Goal: Task Accomplishment & Management: Use online tool/utility

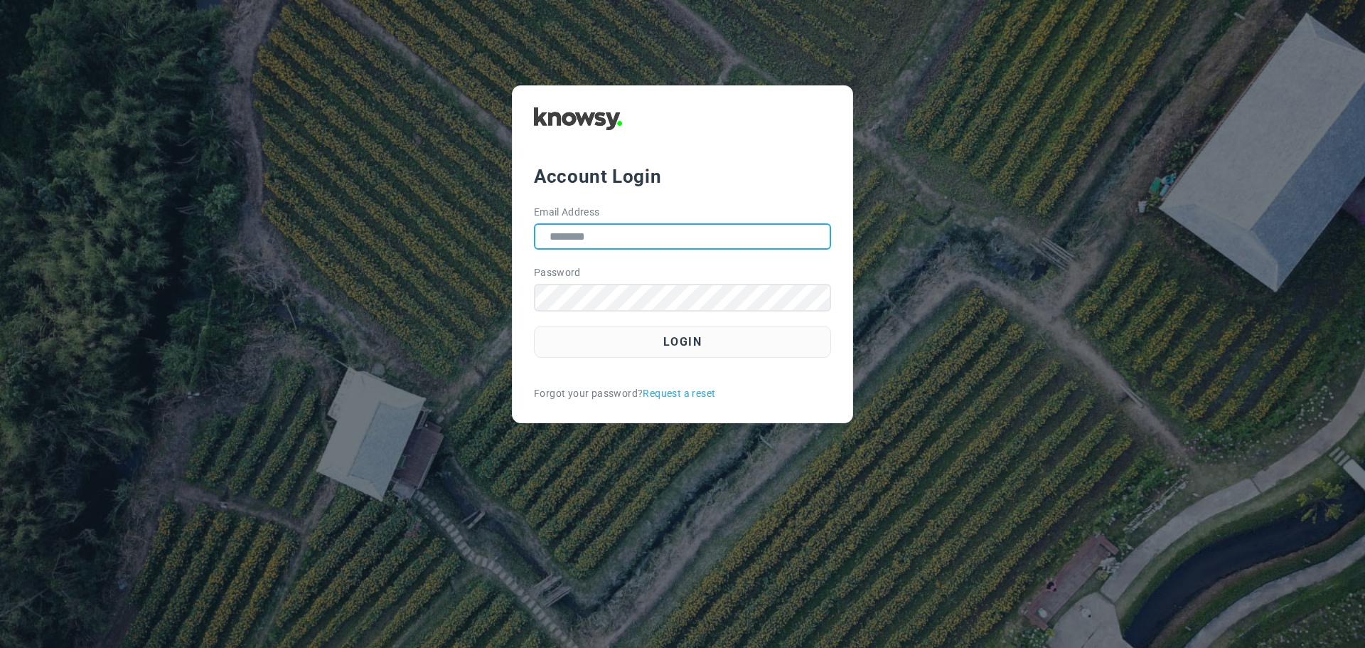
type input "**********"
click at [439, 110] on div "**********" at bounding box center [683, 254] width 896 height 338
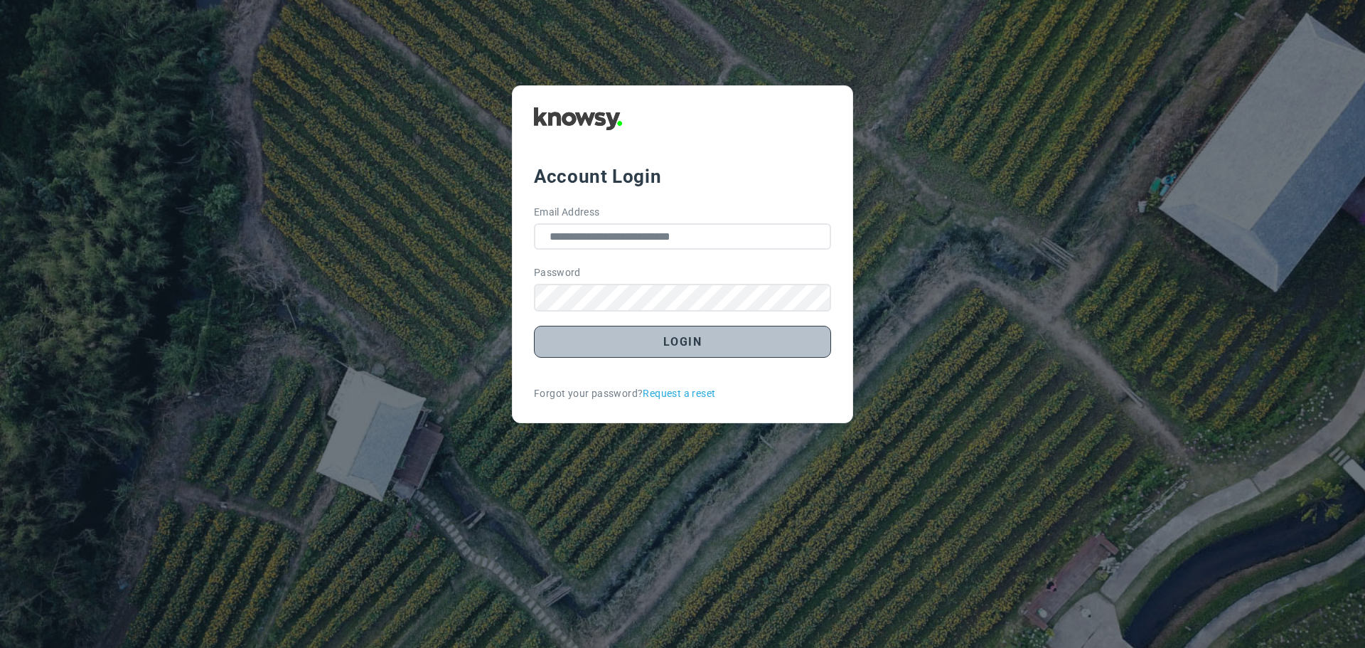
click at [684, 343] on button "Login" at bounding box center [682, 342] width 297 height 32
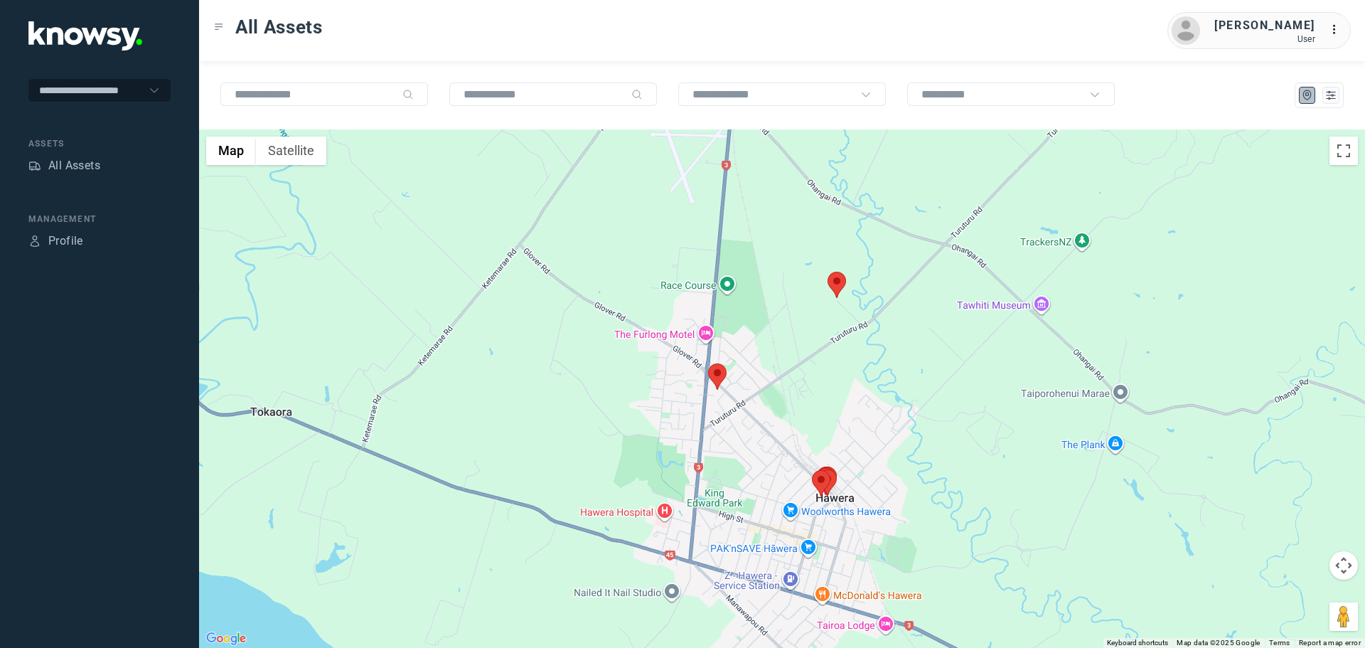
drag, startPoint x: 738, startPoint y: 591, endPoint x: 885, endPoint y: -21, distance: 628.8
click at [885, 0] on html "**********" at bounding box center [682, 324] width 1365 height 648
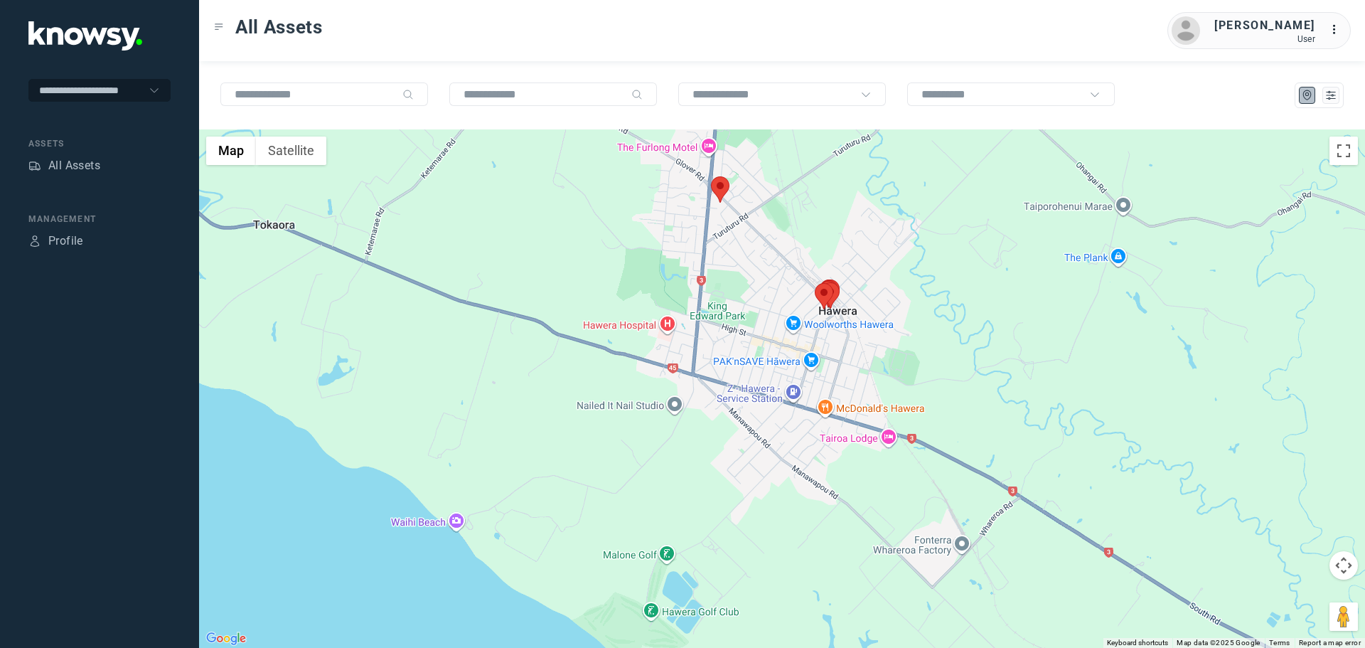
click at [711, 176] on area at bounding box center [711, 176] width 0 height 0
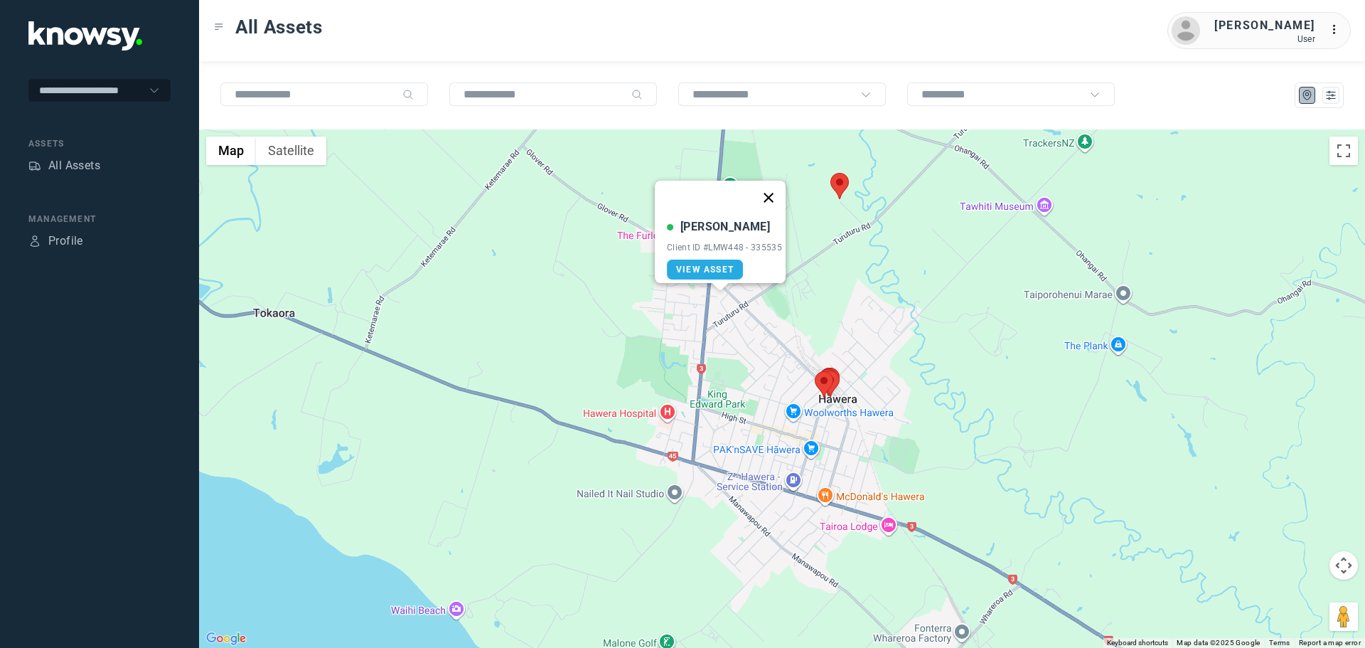
click at [769, 186] on button "Close" at bounding box center [769, 198] width 34 height 34
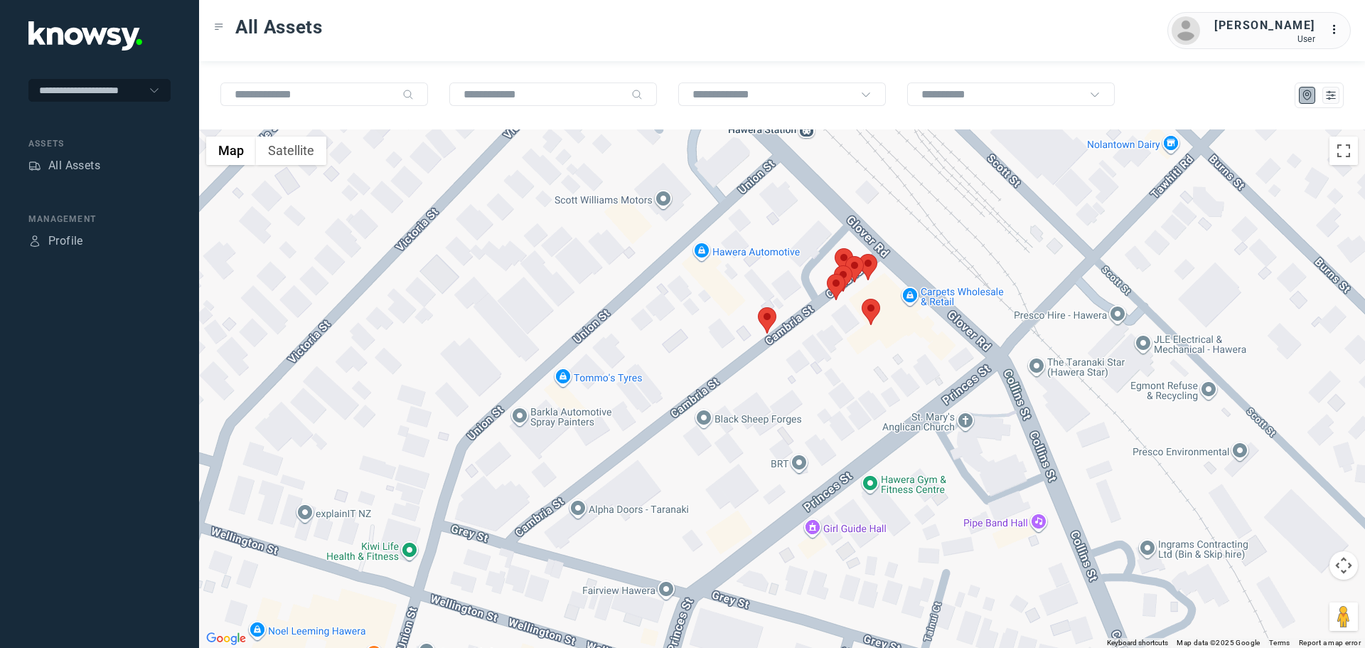
click at [758, 307] on area at bounding box center [758, 307] width 0 height 0
click at [772, 308] on span "View Asset" at bounding box center [754, 312] width 58 height 10
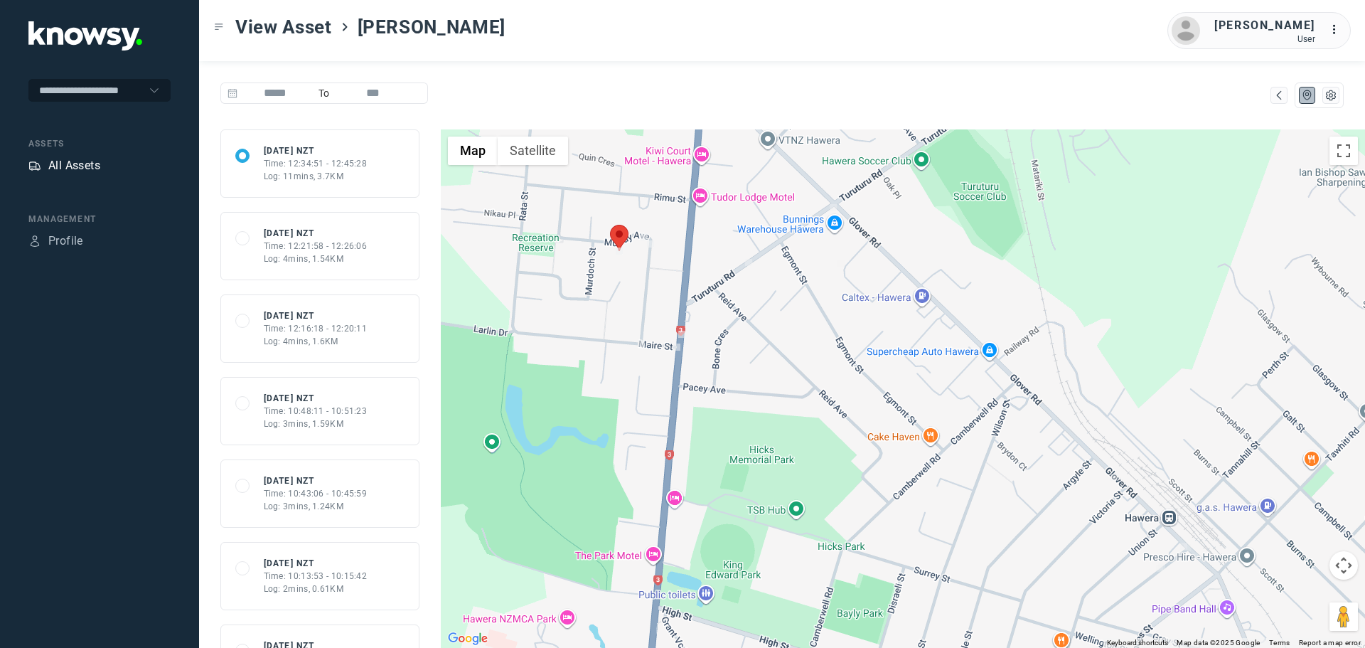
click at [78, 167] on div "All Assets" at bounding box center [74, 165] width 52 height 17
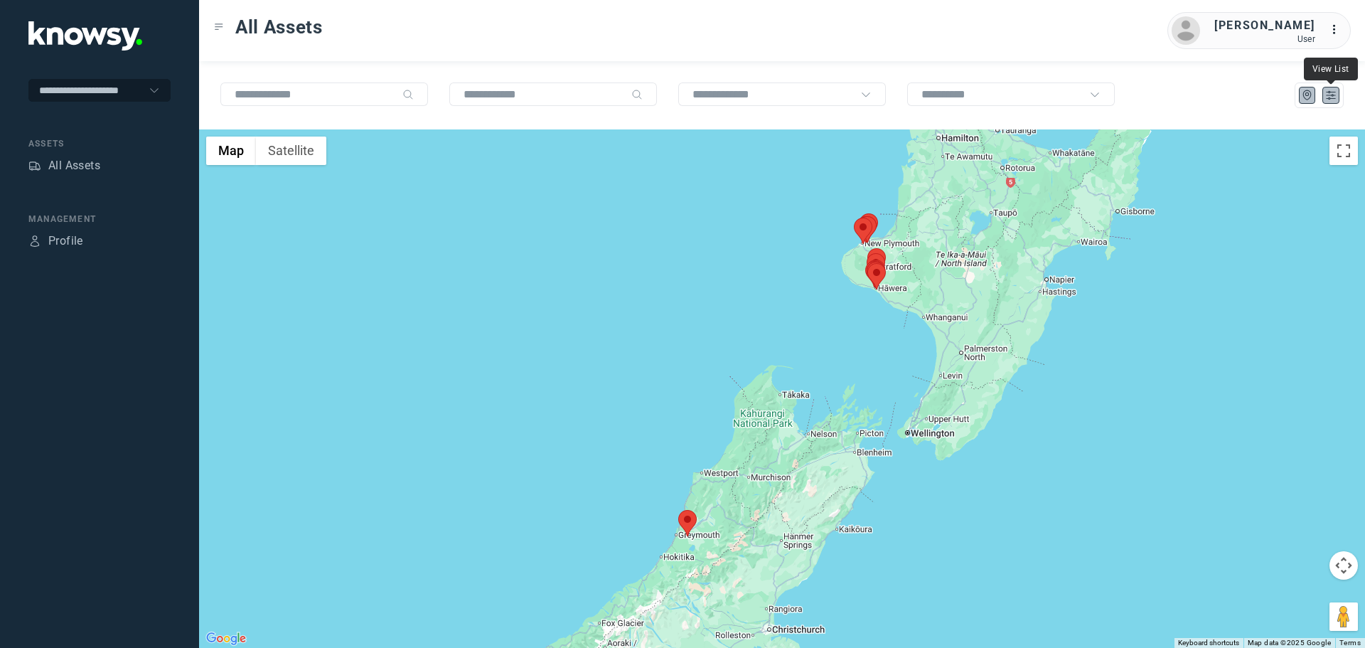
click at [1330, 94] on icon "List" at bounding box center [1331, 95] width 13 height 13
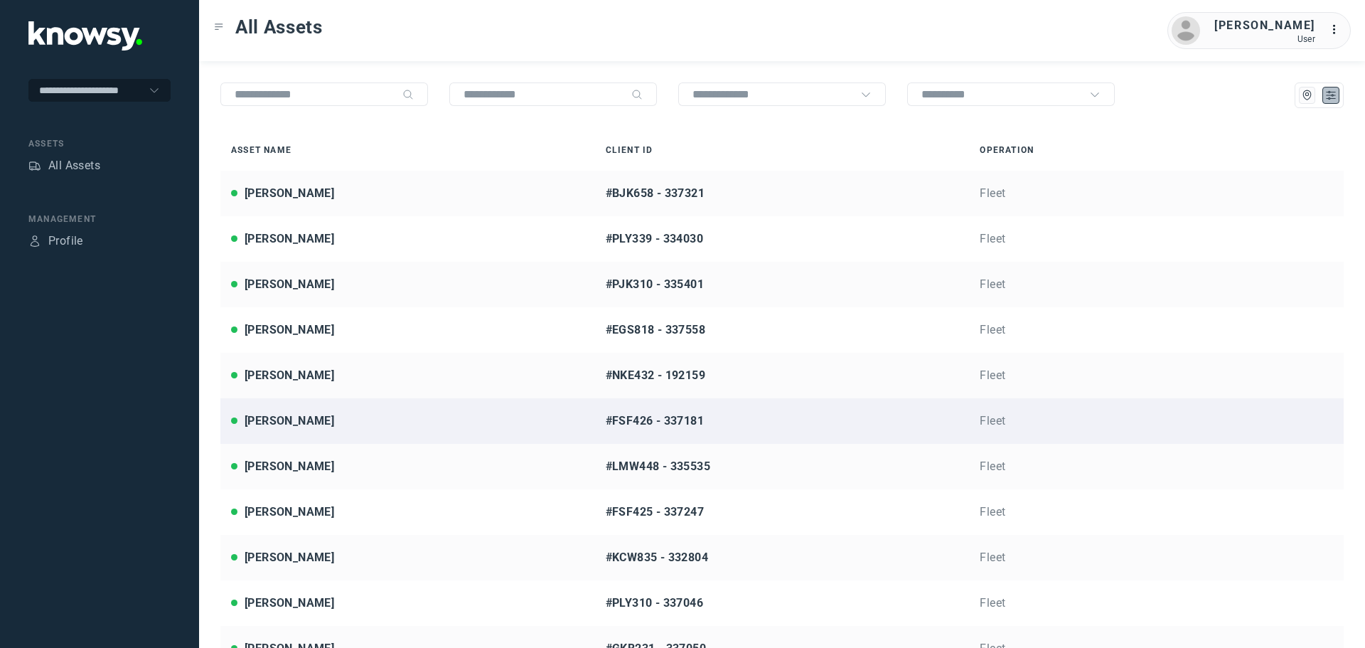
click at [316, 418] on div "Dylan Farr" at bounding box center [407, 420] width 353 height 17
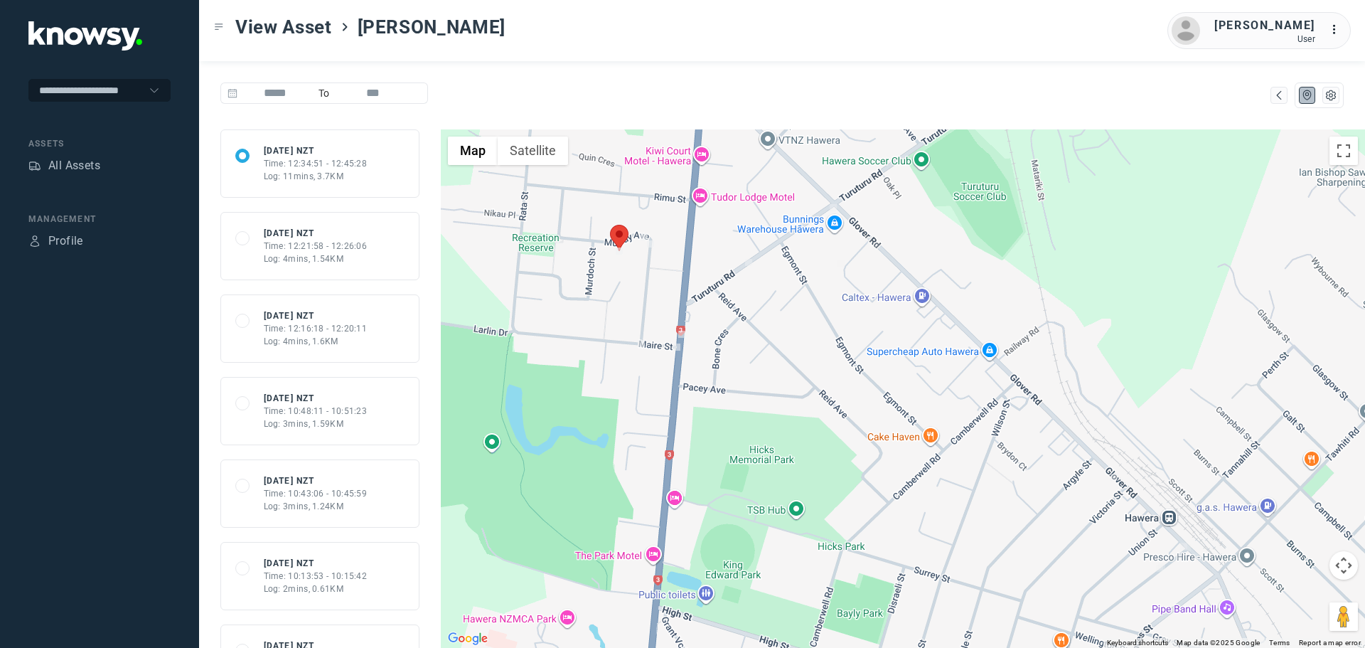
click at [610, 225] on area at bounding box center [610, 225] width 0 height 0
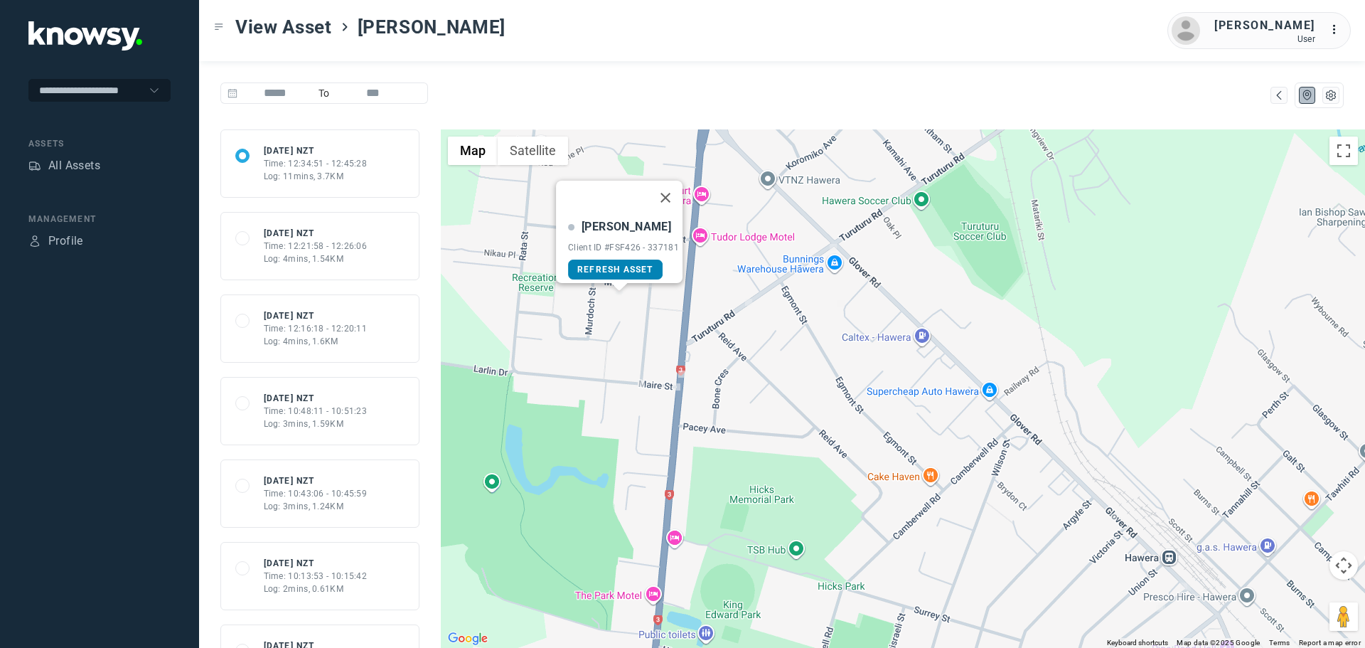
click at [620, 265] on span "Refresh Asset" at bounding box center [615, 270] width 76 height 10
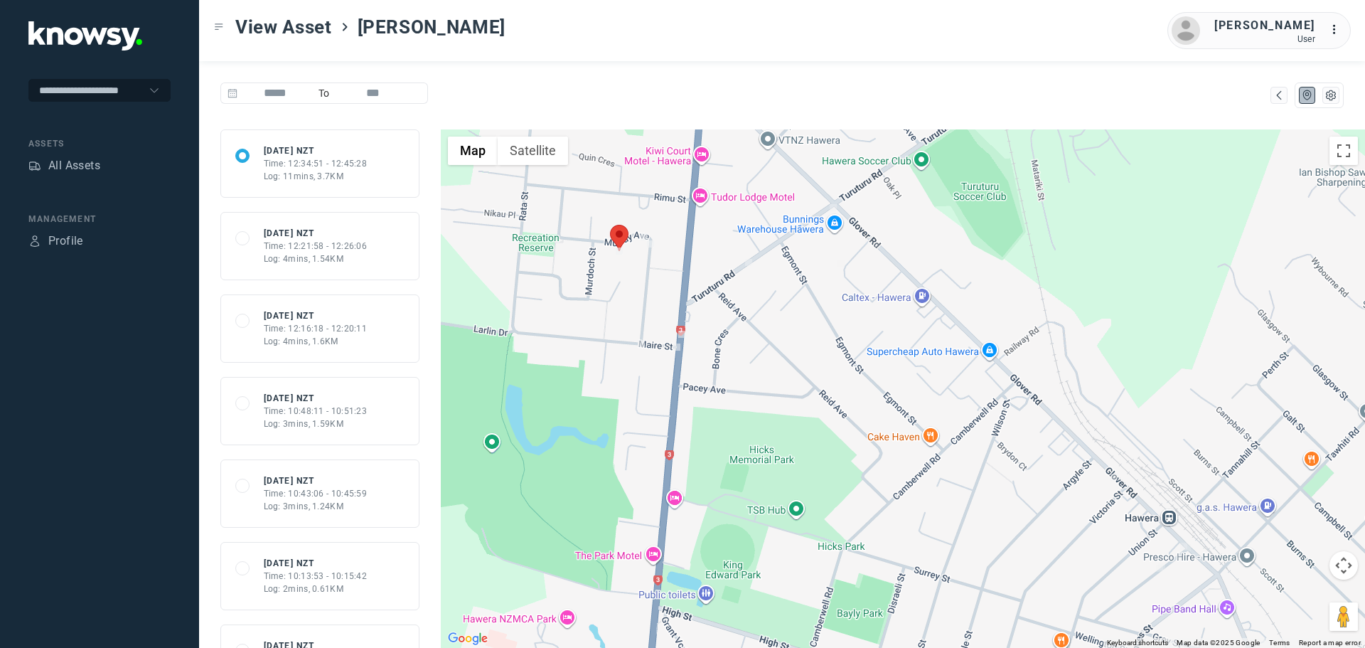
click at [610, 225] on area at bounding box center [610, 225] width 0 height 0
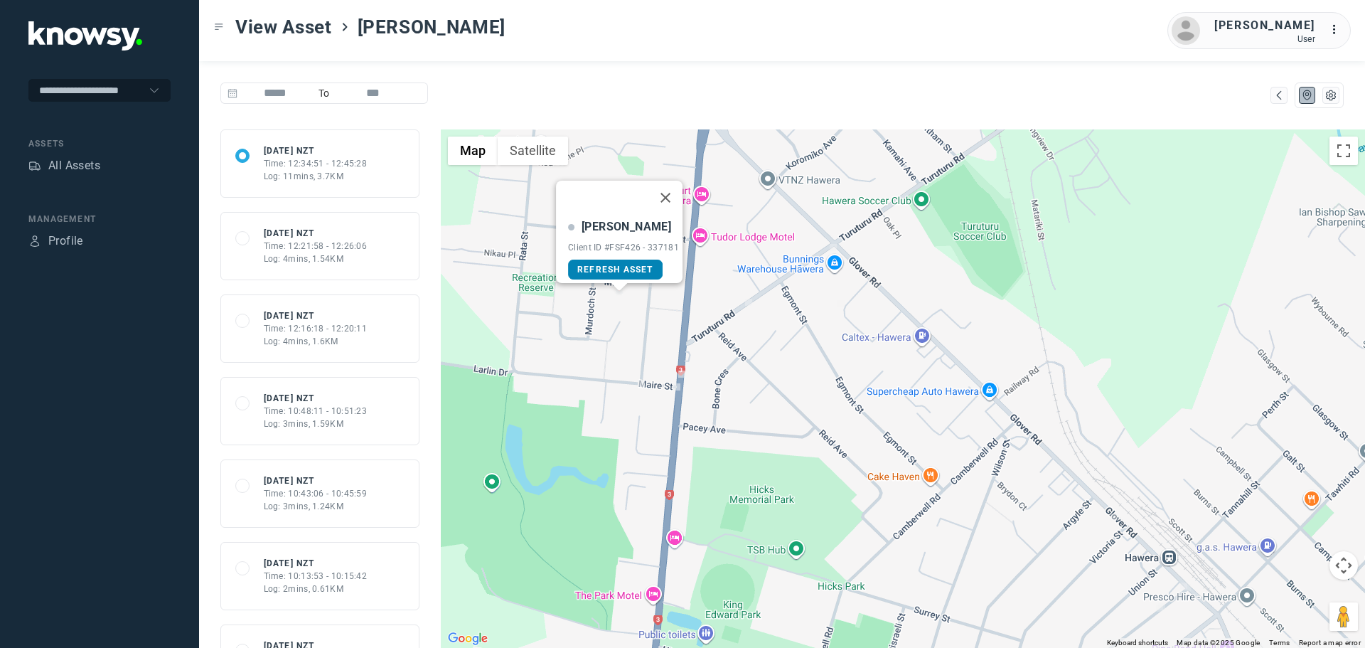
click at [616, 265] on span "Refresh Asset" at bounding box center [615, 270] width 76 height 10
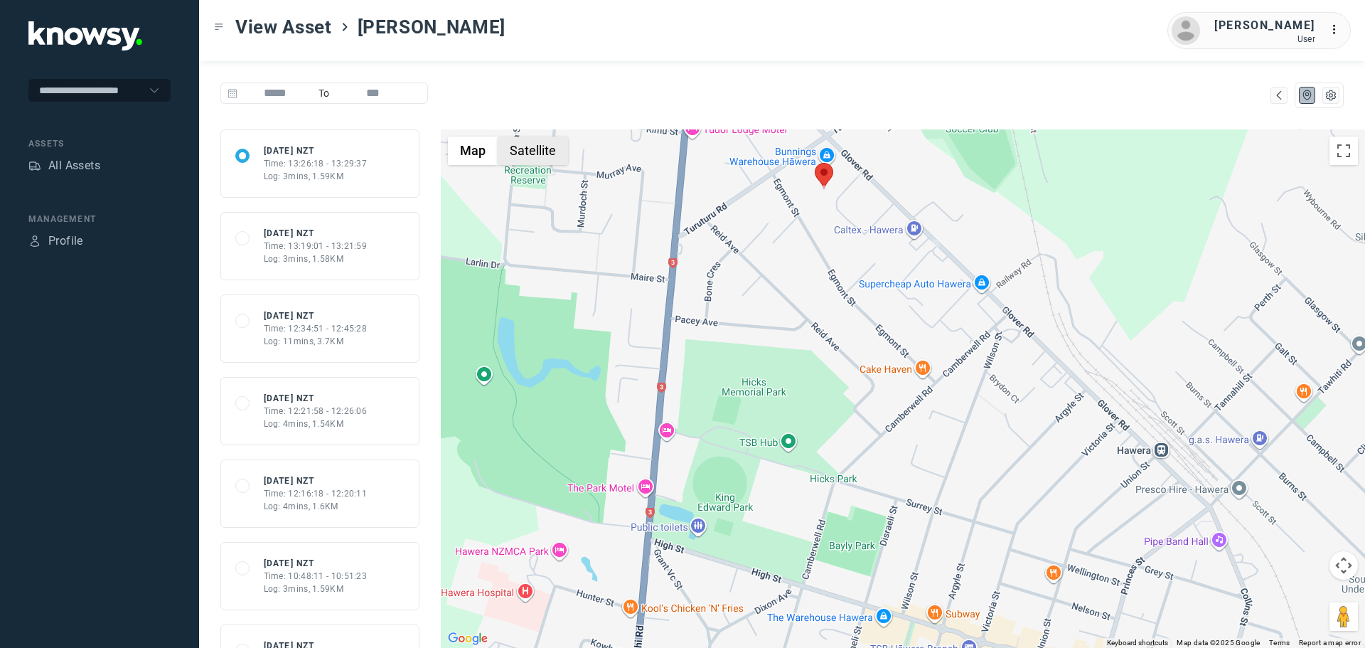
click at [543, 154] on button "Satellite" at bounding box center [533, 151] width 70 height 28
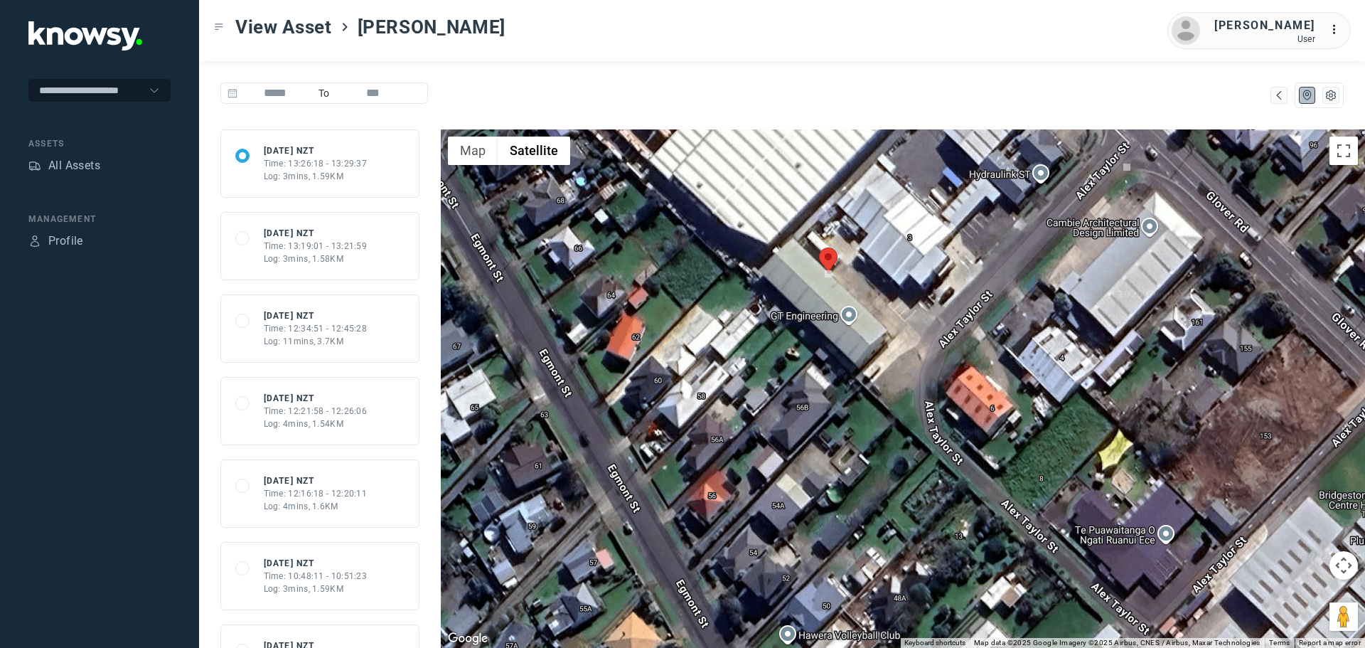
drag, startPoint x: 855, startPoint y: 264, endPoint x: 867, endPoint y: 287, distance: 26.1
click at [867, 287] on div at bounding box center [903, 388] width 924 height 518
click at [69, 164] on div "All Assets" at bounding box center [74, 165] width 52 height 17
